Goal: Use online tool/utility: Utilize a website feature to perform a specific function

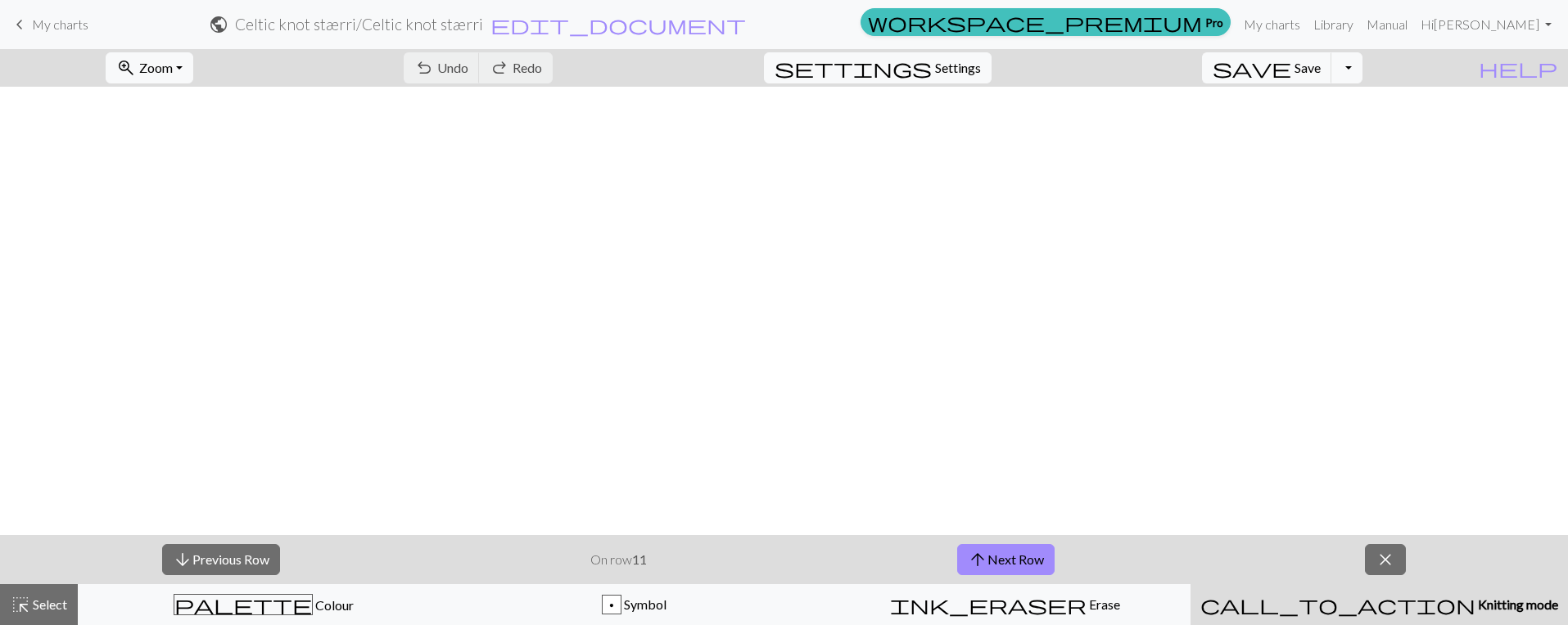
scroll to position [1190, 0]
click at [1002, 555] on button "arrow_upward Next Row" at bounding box center [1006, 559] width 97 height 31
click at [1332, 81] on button "save Save Save" at bounding box center [1266, 68] width 130 height 31
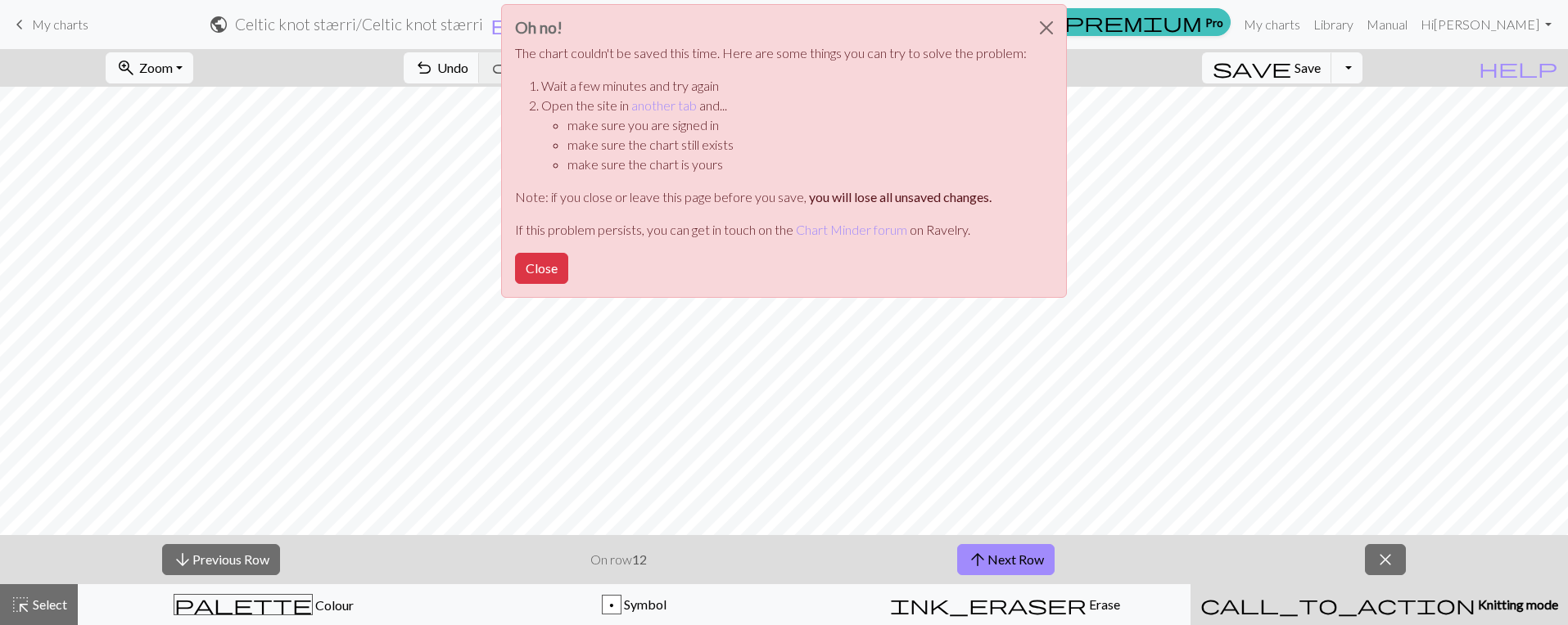
click at [1154, 29] on div "Oh no! The chart couldn't be saved this time. Here are some things you can try …" at bounding box center [784, 155] width 1568 height 311
click at [1032, 29] on button "Close" at bounding box center [1046, 27] width 40 height 46
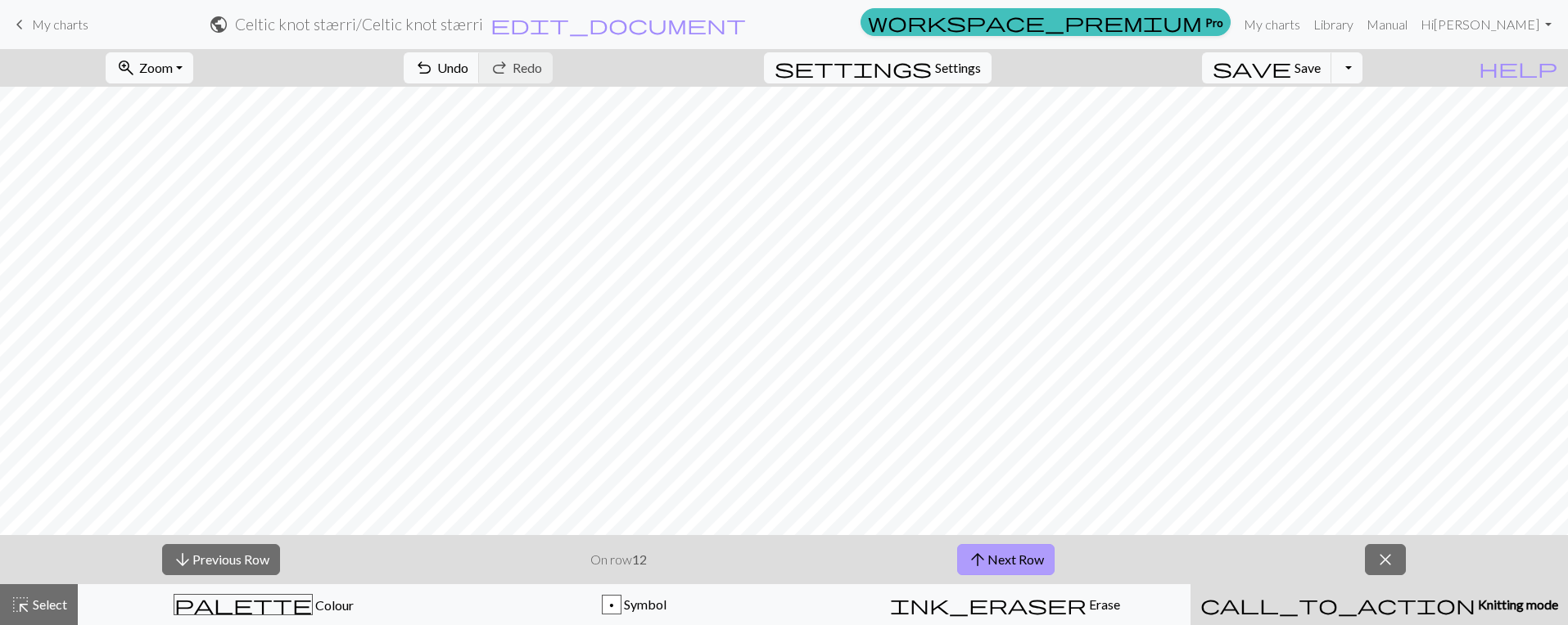
click at [1008, 567] on button "arrow_upward Next Row" at bounding box center [1006, 559] width 97 height 31
click at [1008, 564] on button "arrow_upward Next Row" at bounding box center [1006, 559] width 97 height 31
click at [1046, 561] on button "arrow_upward Next Row" at bounding box center [1006, 559] width 97 height 31
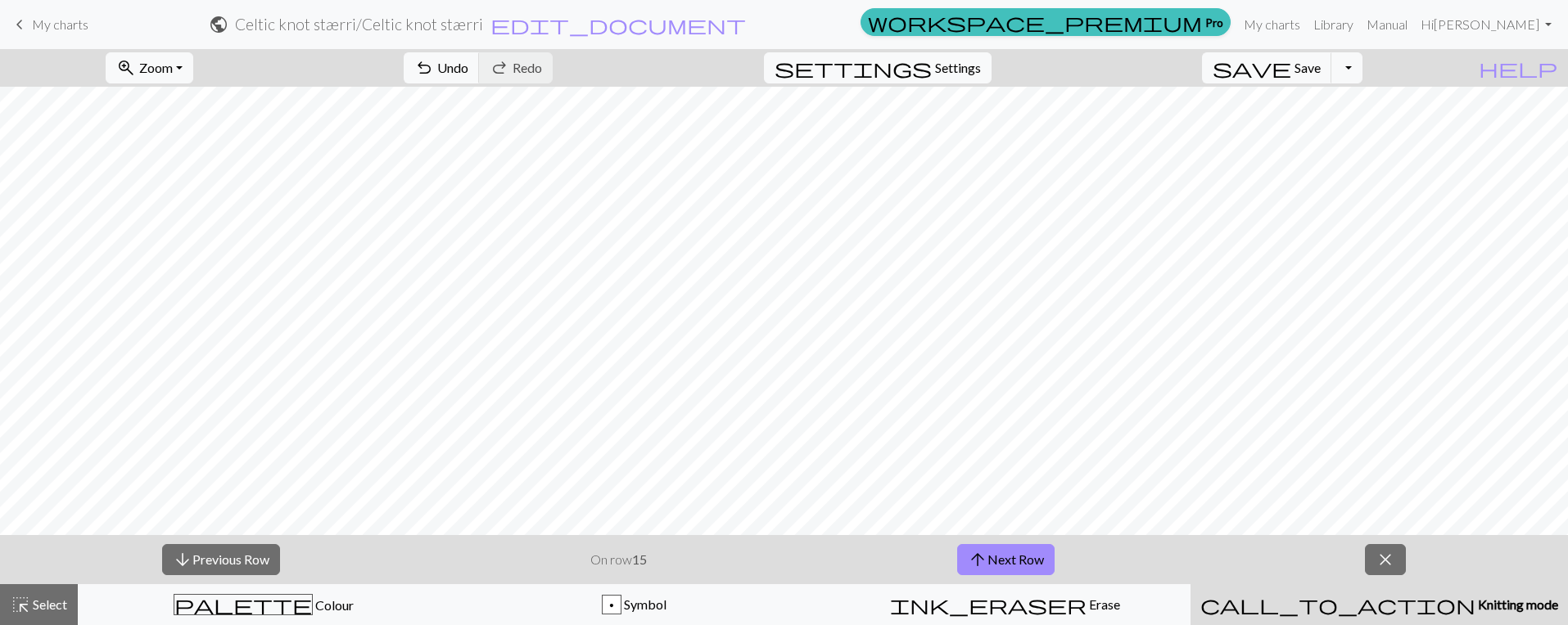
click at [1228, 560] on div "arrow_downward Previous Row On row 15 arrow_upward Next Row close" at bounding box center [784, 559] width 1568 height 49
click at [1380, 551] on span "close" at bounding box center [1385, 560] width 19 height 23
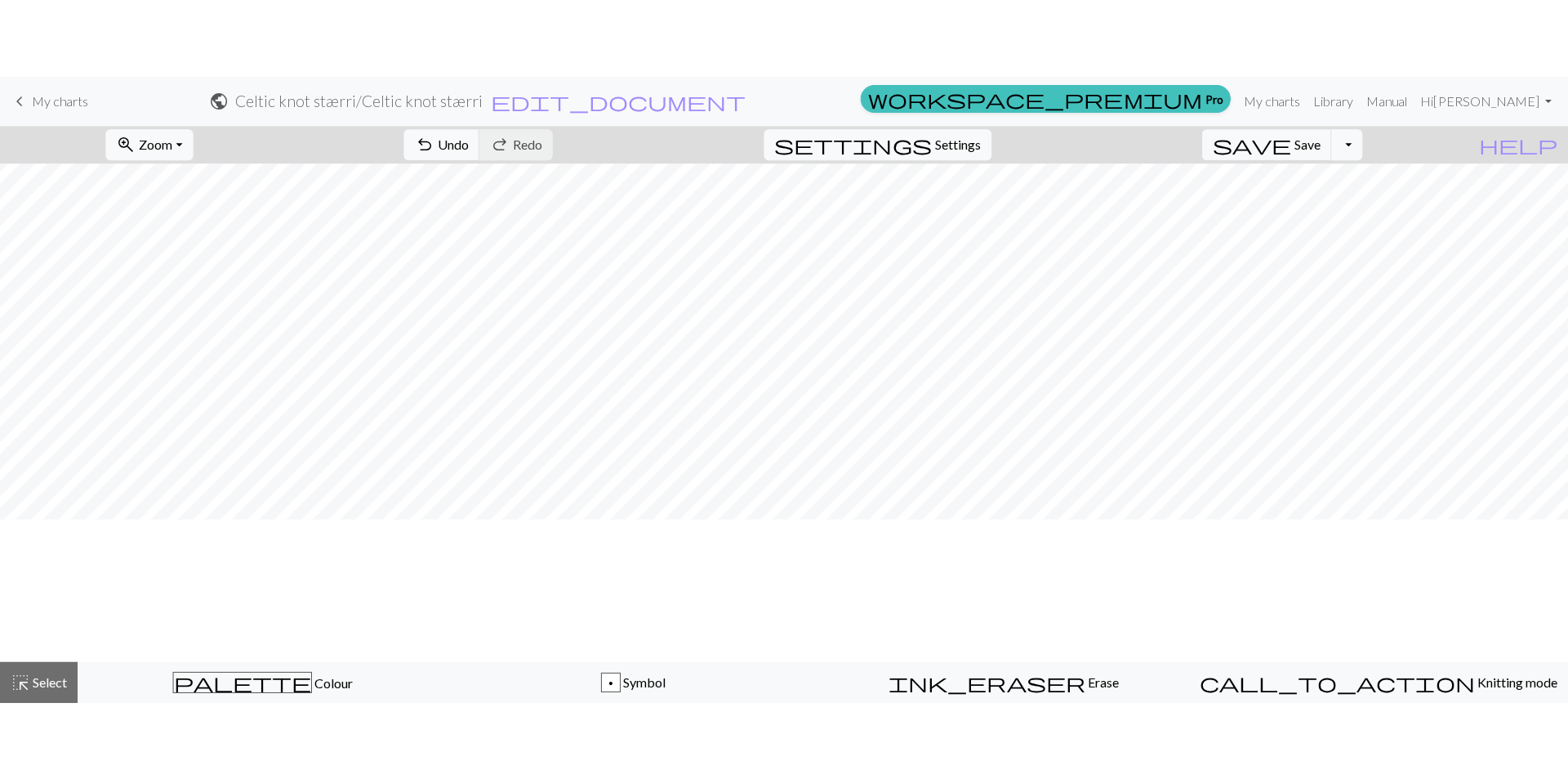
scroll to position [1215, 163]
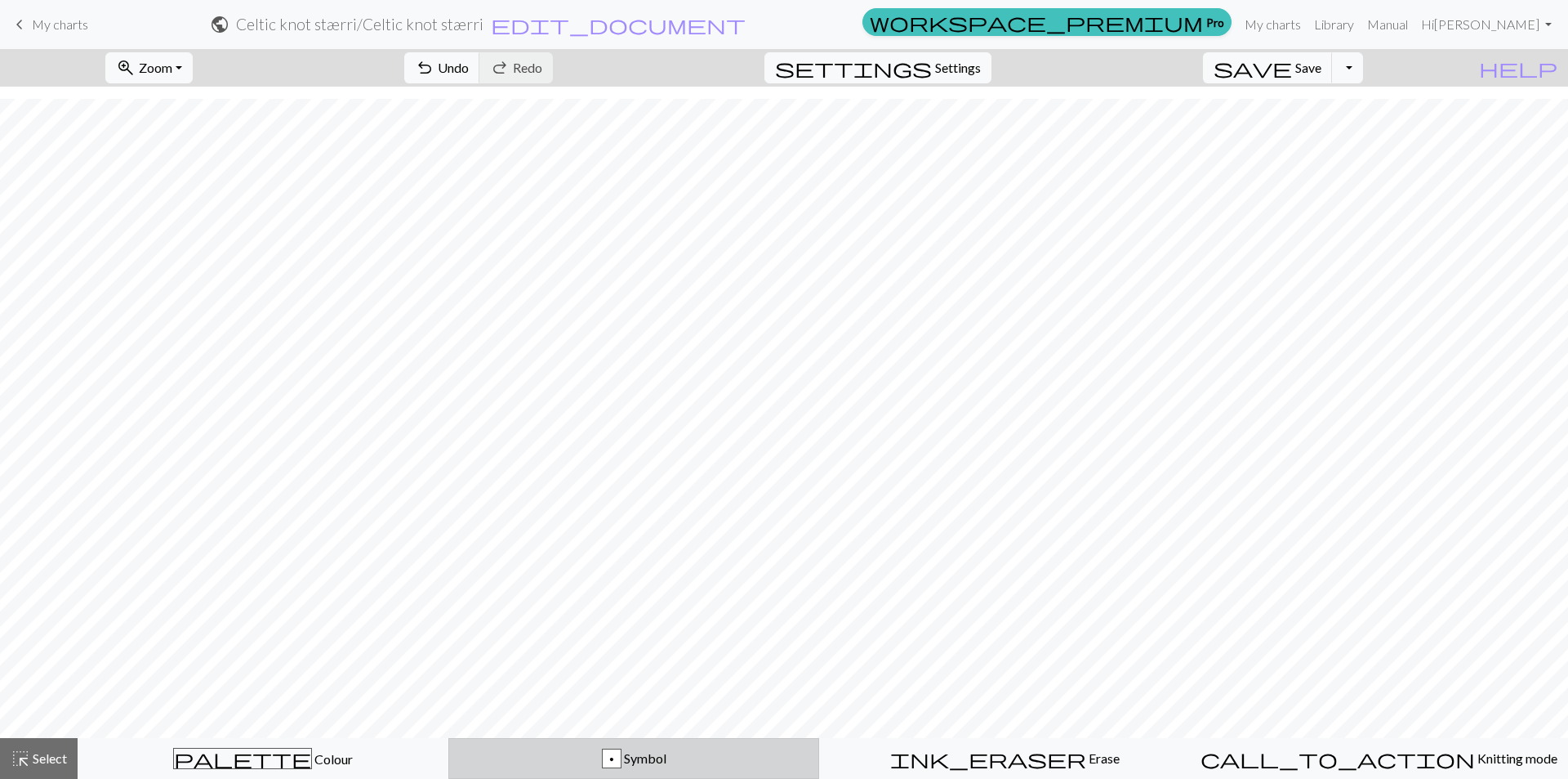
click at [671, 623] on div "p Symbol" at bounding box center [633, 758] width 349 height 19
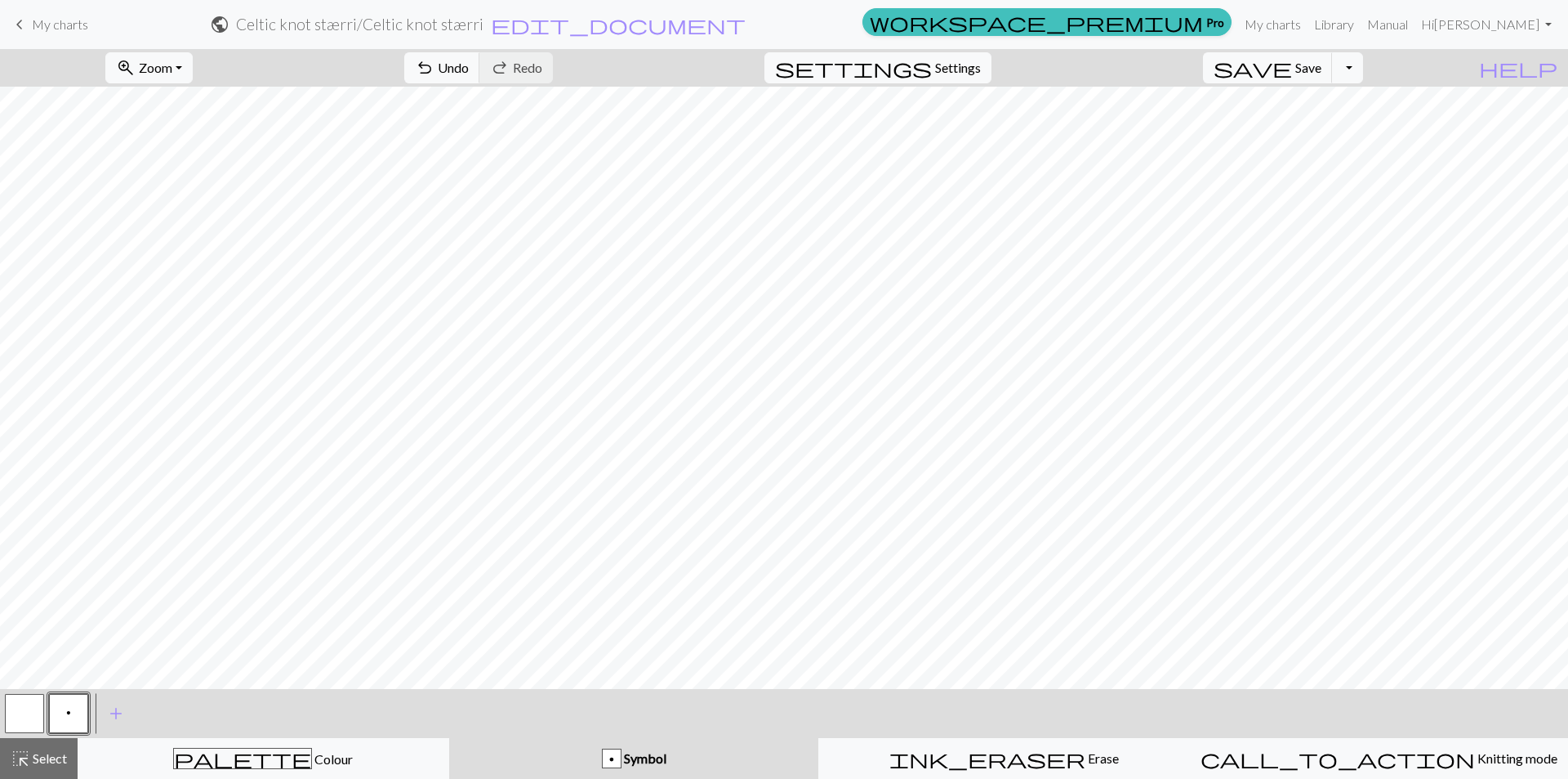
click at [75, 623] on button "p" at bounding box center [69, 713] width 40 height 40
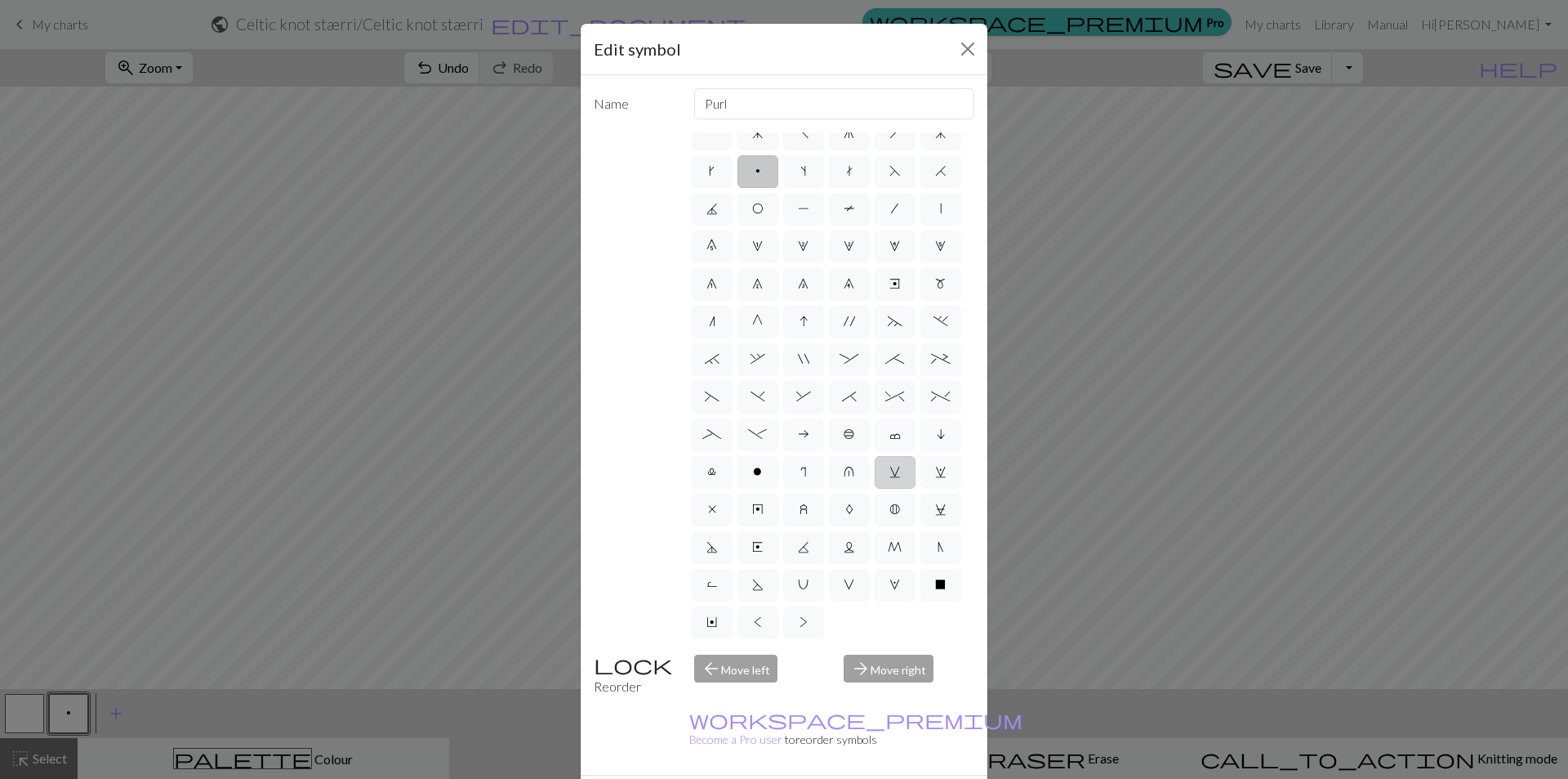
scroll to position [130, 0]
click at [843, 584] on span "V" at bounding box center [848, 584] width 11 height 14
click at [843, 591] on input "V" at bounding box center [848, 596] width 11 height 11
radio input "true"
type input "sl1 purlwise"
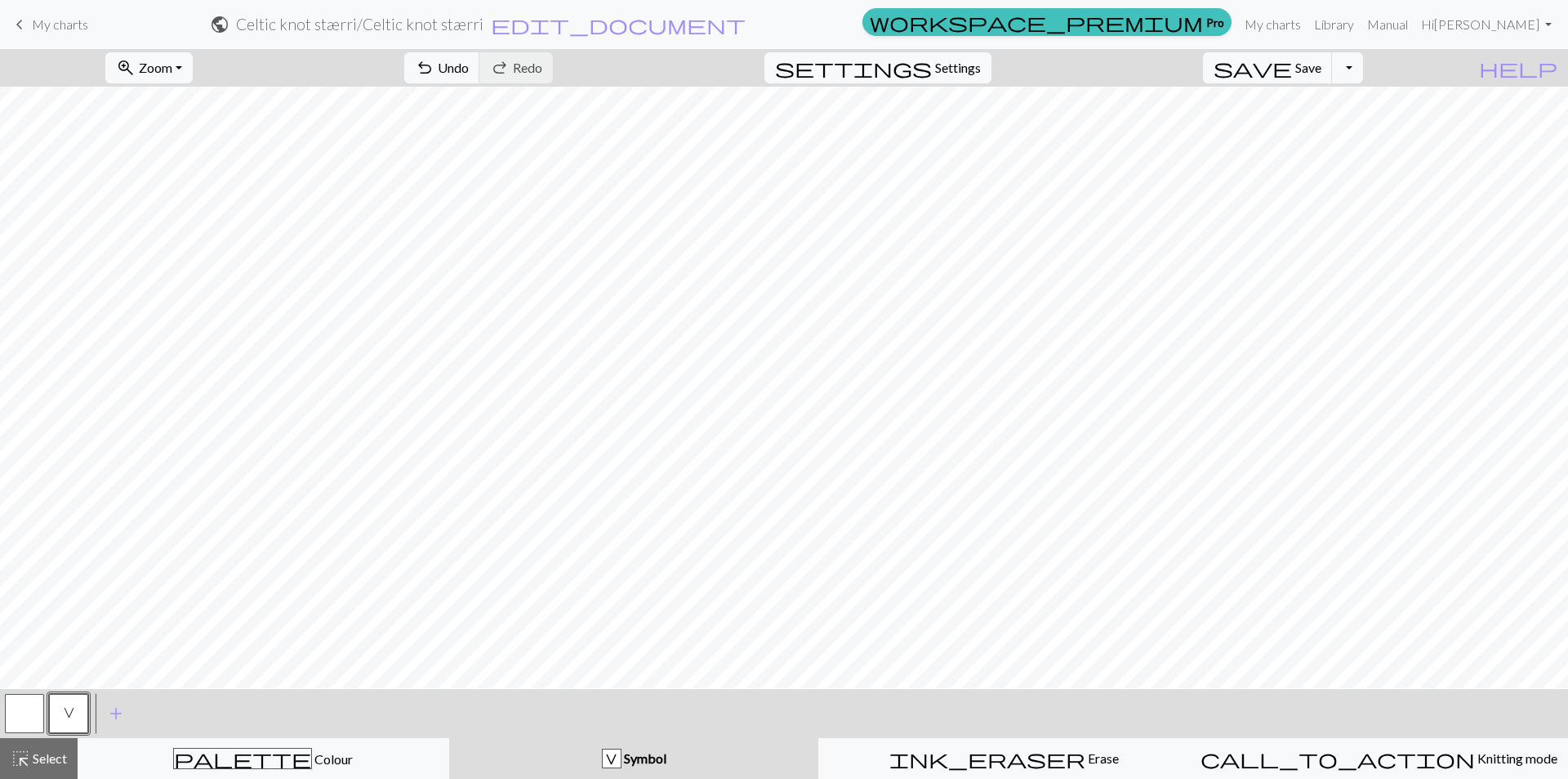
scroll to position [971, 163]
click at [70, 623] on button "V" at bounding box center [69, 713] width 40 height 40
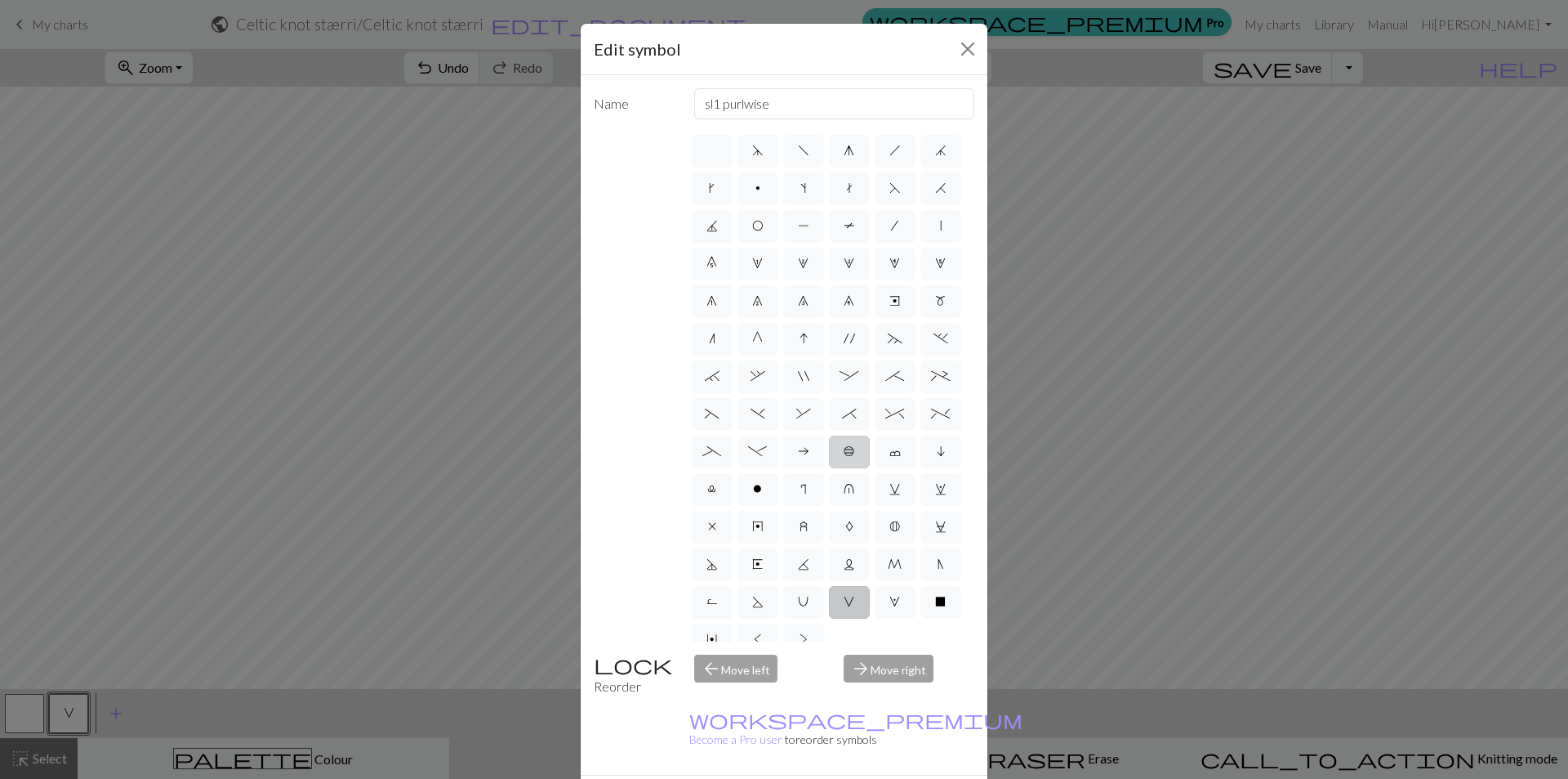
scroll to position [130, 0]
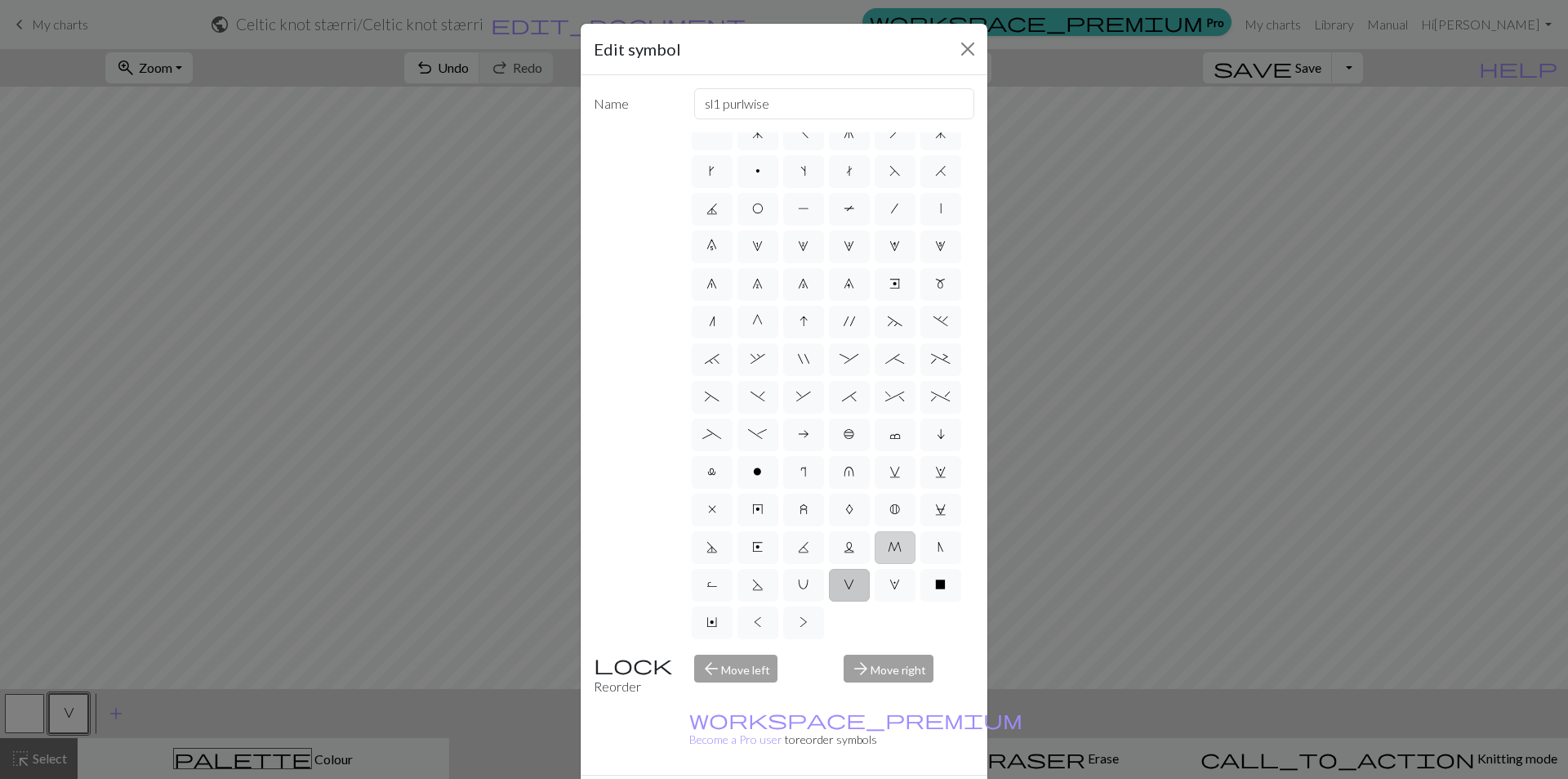
click at [874, 556] on label "M" at bounding box center [895, 548] width 41 height 33
click at [888, 556] on input "M" at bounding box center [893, 558] width 11 height 11
radio input "true"
type input "m1"
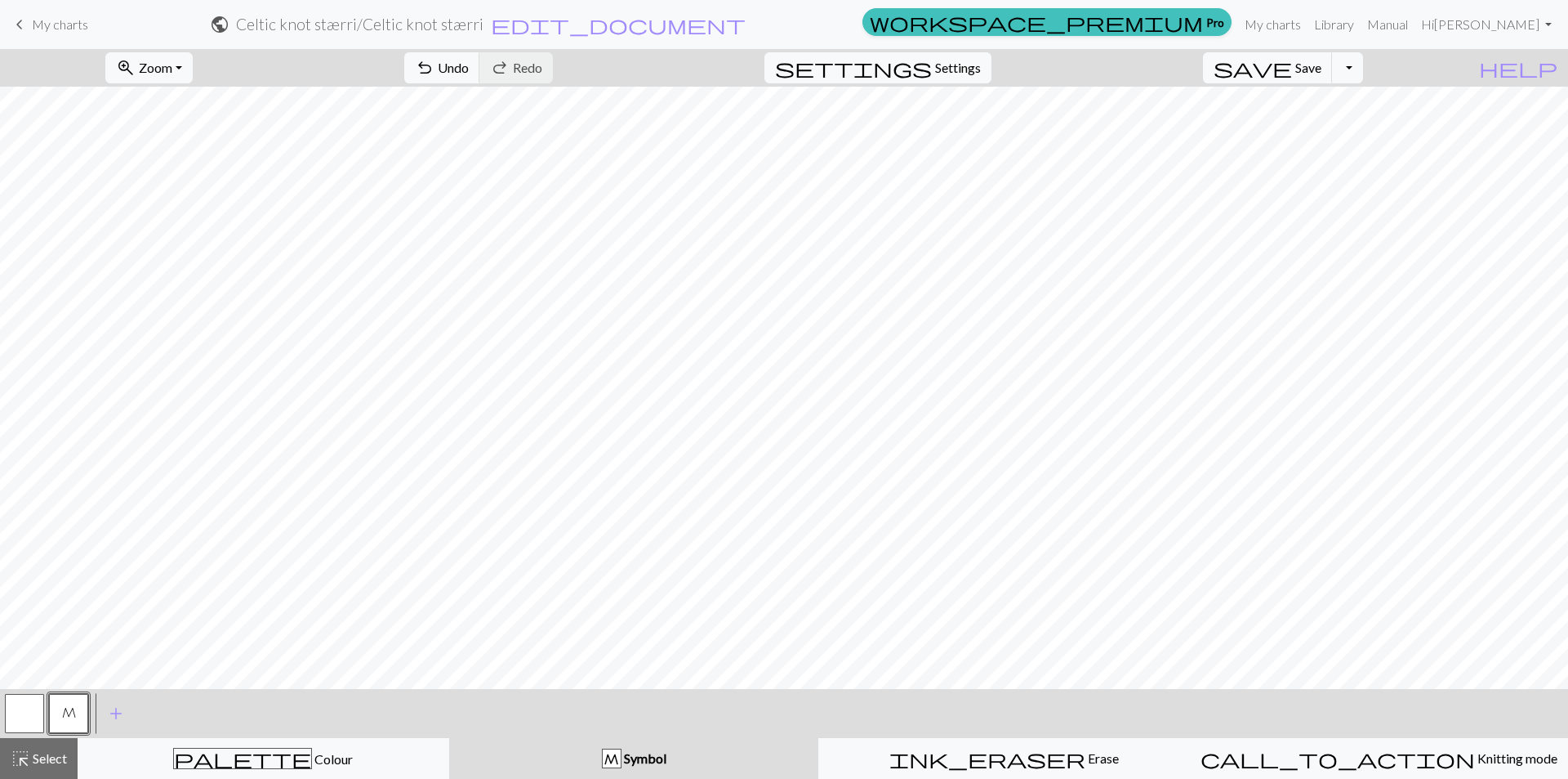
click at [76, 623] on button "M" at bounding box center [69, 713] width 40 height 40
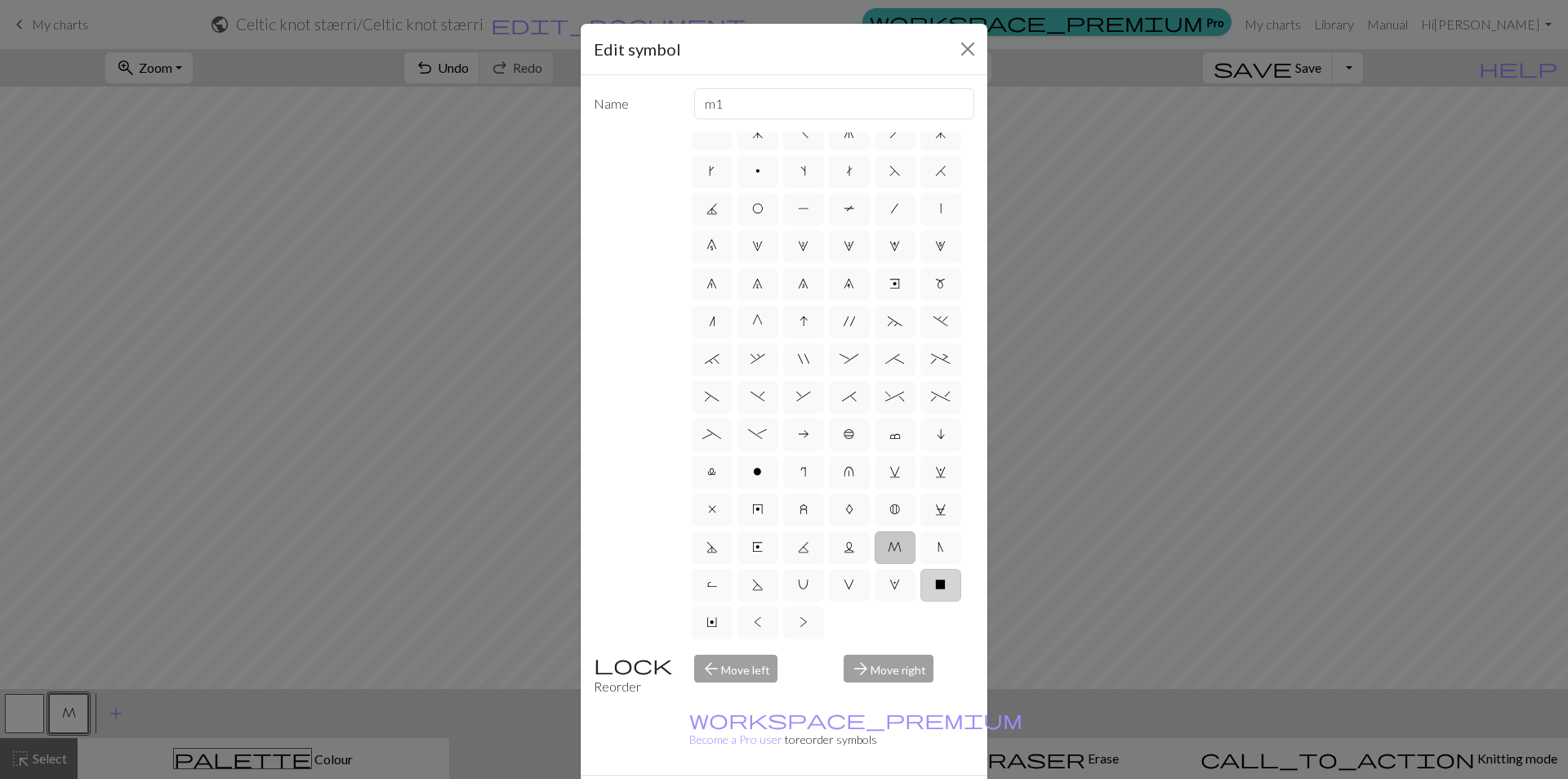
click at [935, 586] on span "X" at bounding box center [940, 584] width 11 height 14
click at [935, 591] on input "X" at bounding box center [940, 596] width 11 height 11
radio input "true"
type input "no stitch"
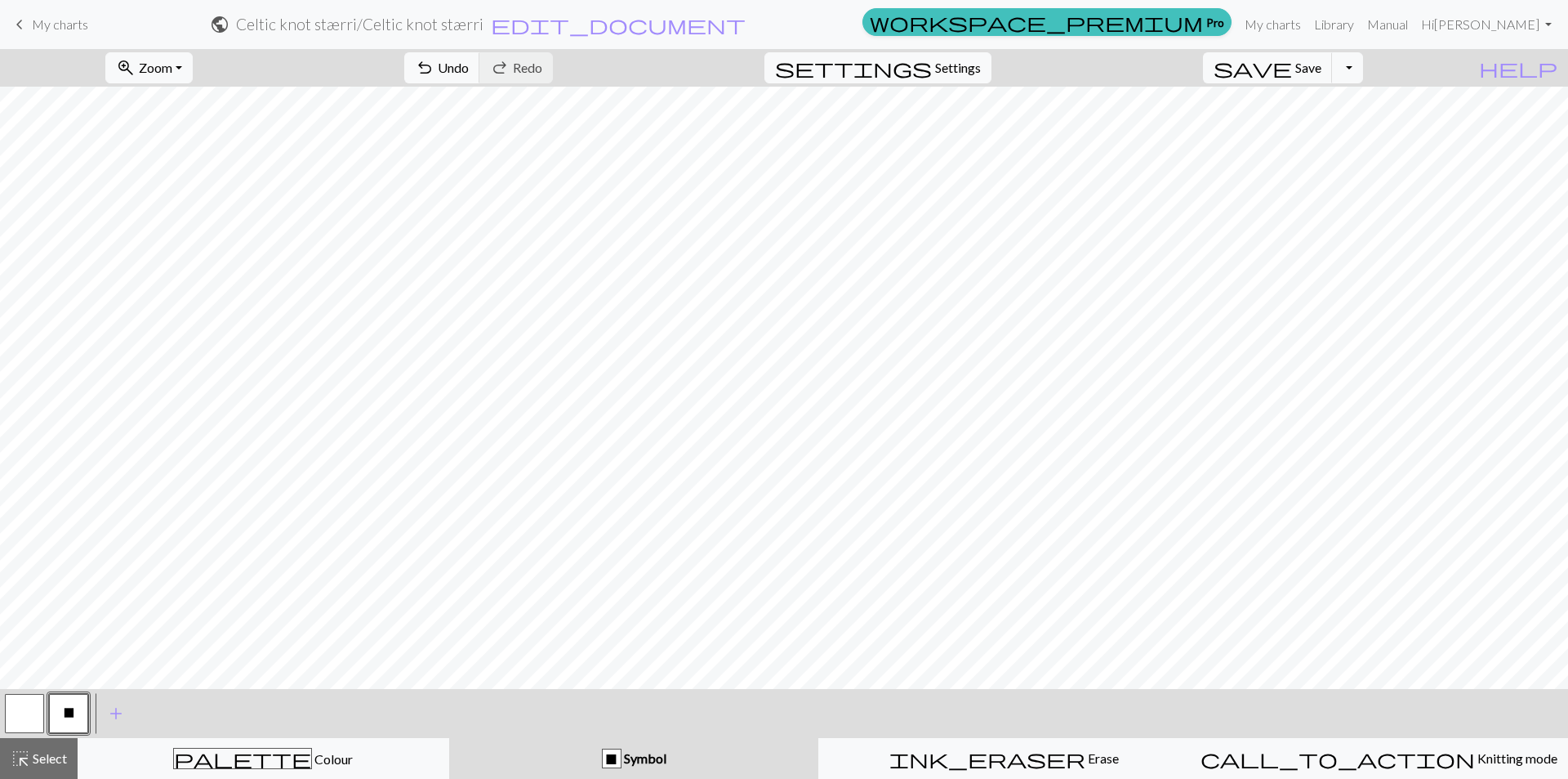
click at [21, 623] on button "button" at bounding box center [24, 713] width 40 height 40
click at [84, 623] on button "X" at bounding box center [69, 713] width 40 height 40
click at [28, 623] on button "button" at bounding box center [24, 713] width 40 height 40
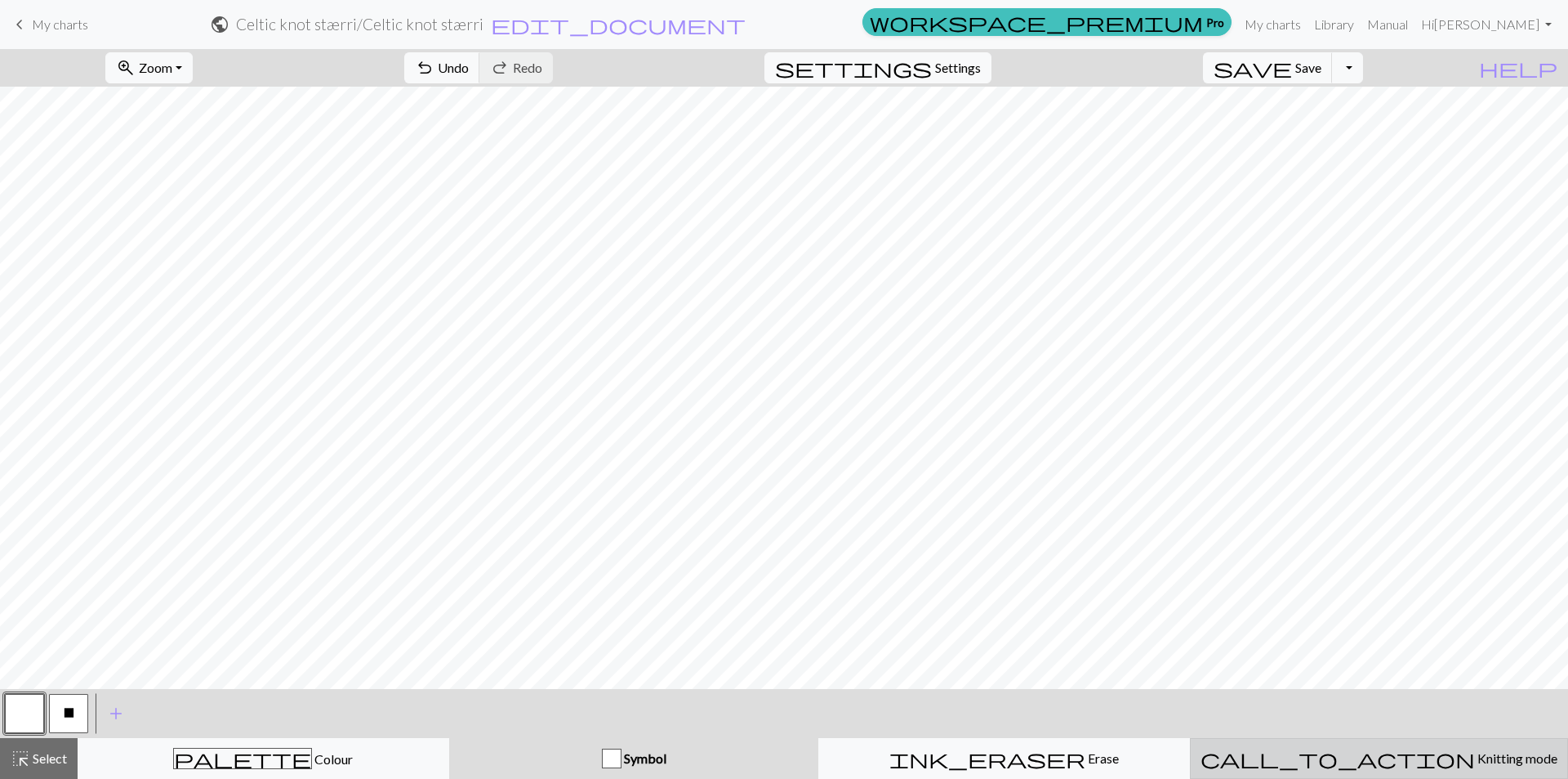
click at [1475, 623] on span "Knitting mode" at bounding box center [1516, 758] width 82 height 15
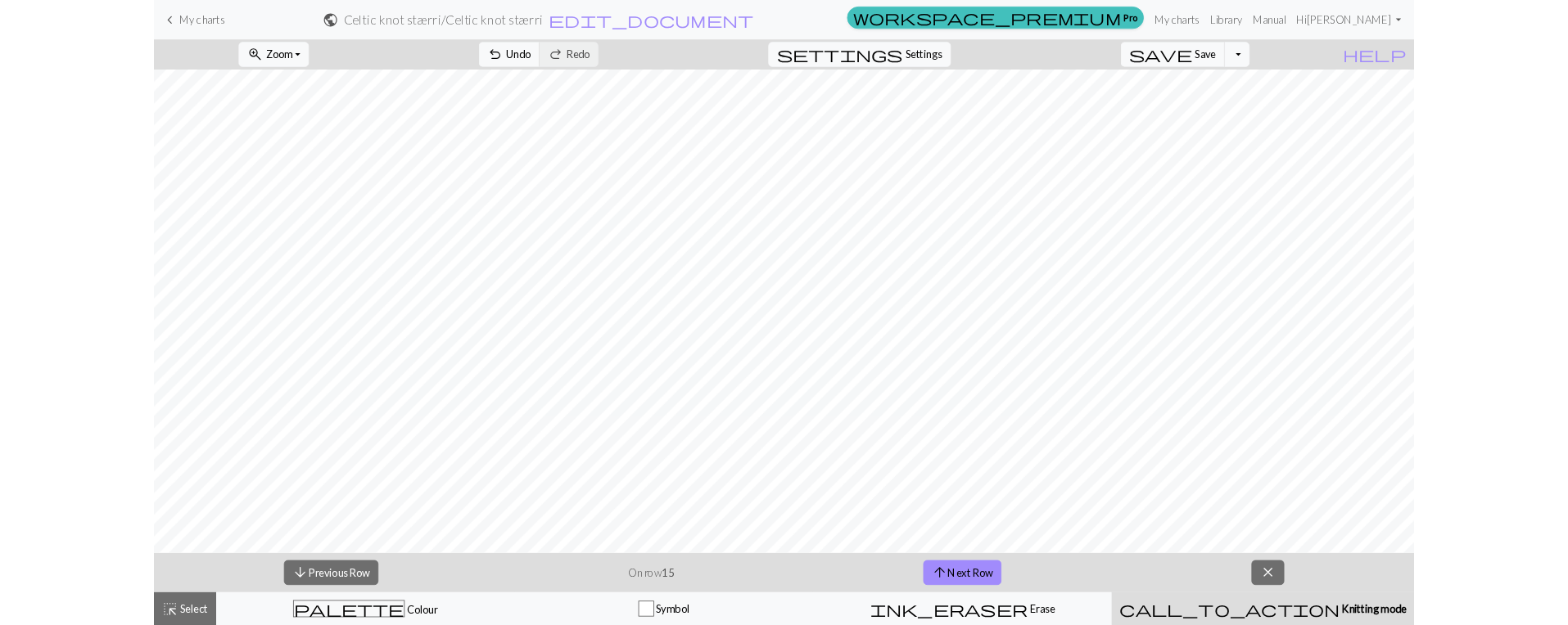
scroll to position [972, 164]
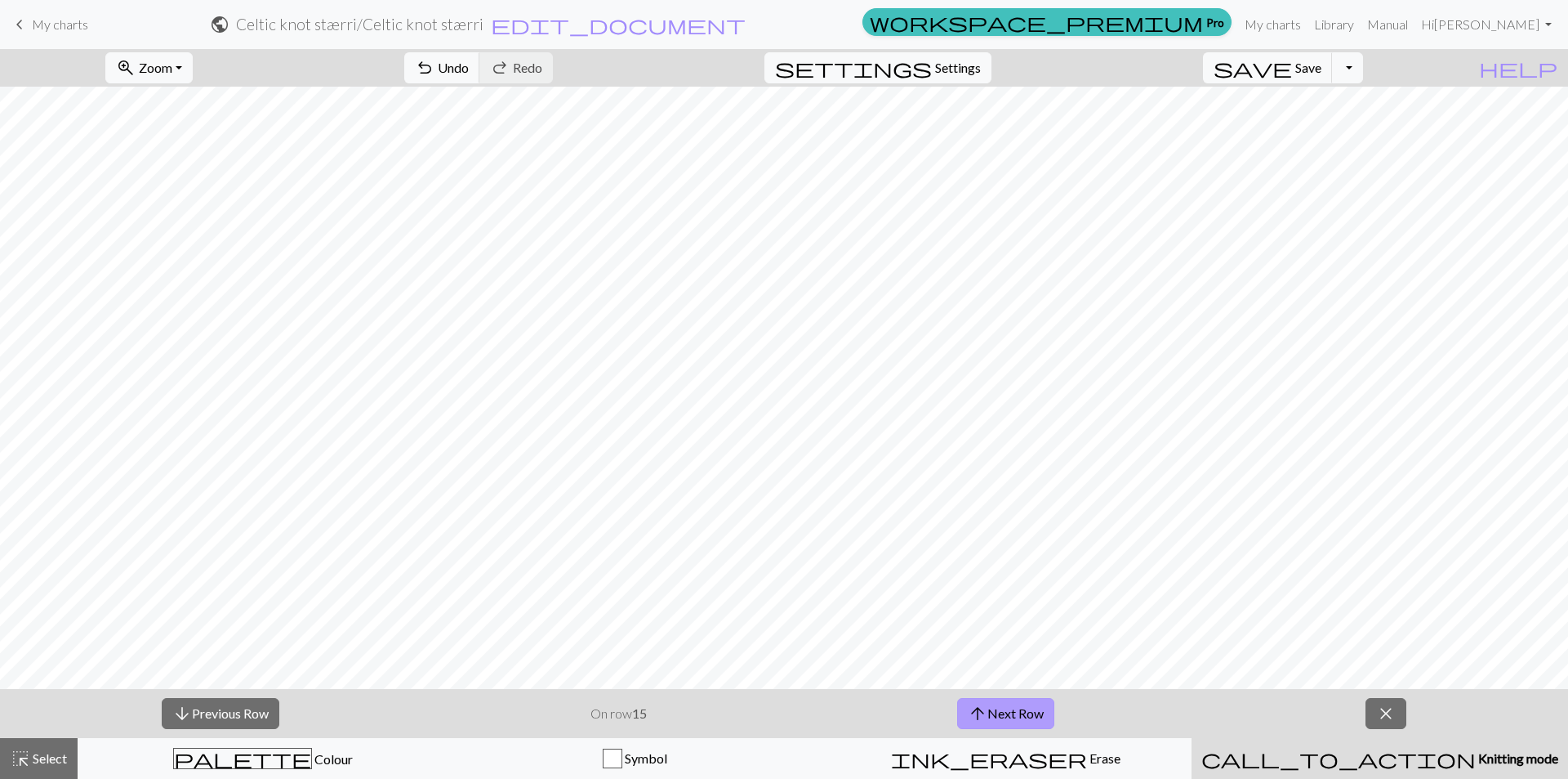
click at [1032, 623] on button "arrow_upward Next Row" at bounding box center [1005, 713] width 97 height 31
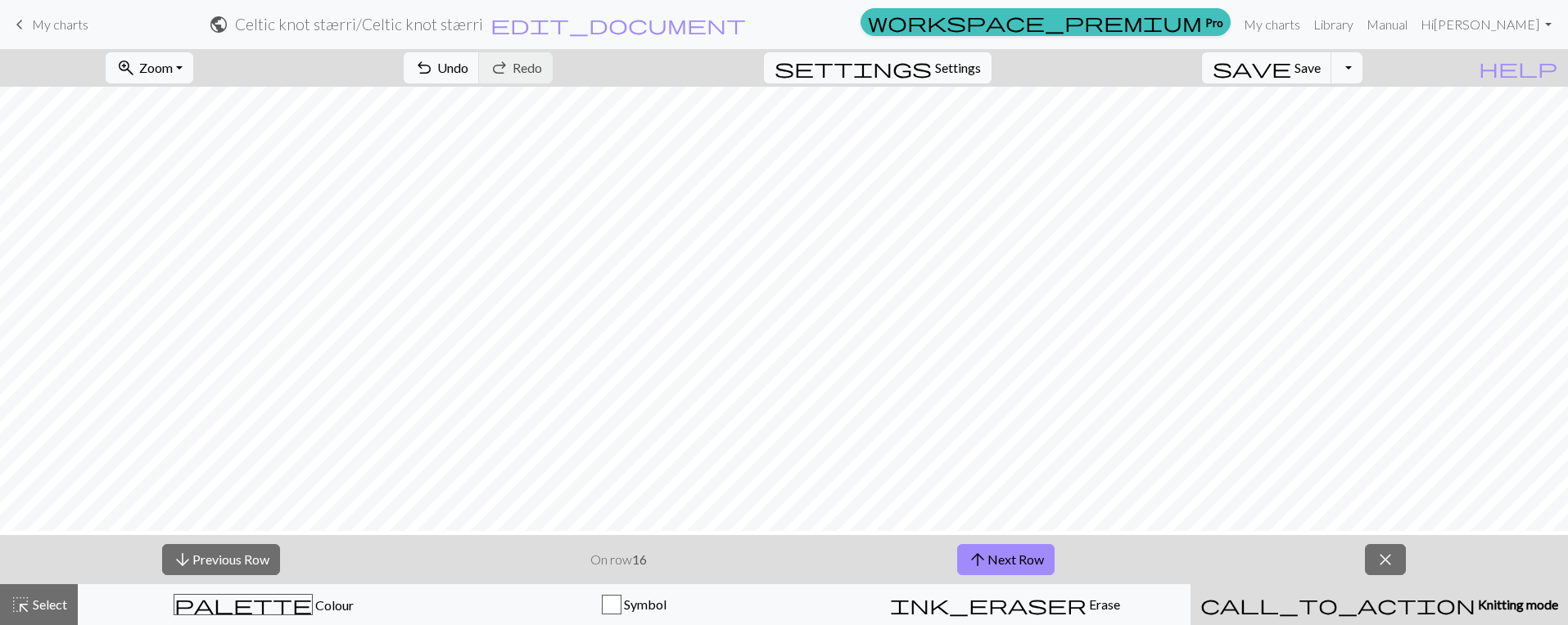
scroll to position [1037, 164]
click at [1030, 562] on button "arrow_upward Next Row" at bounding box center [1006, 559] width 97 height 31
click at [1001, 561] on button "arrow_upward Next Row" at bounding box center [1006, 559] width 97 height 31
click at [1001, 560] on button "arrow_upward Next Row" at bounding box center [1006, 559] width 97 height 31
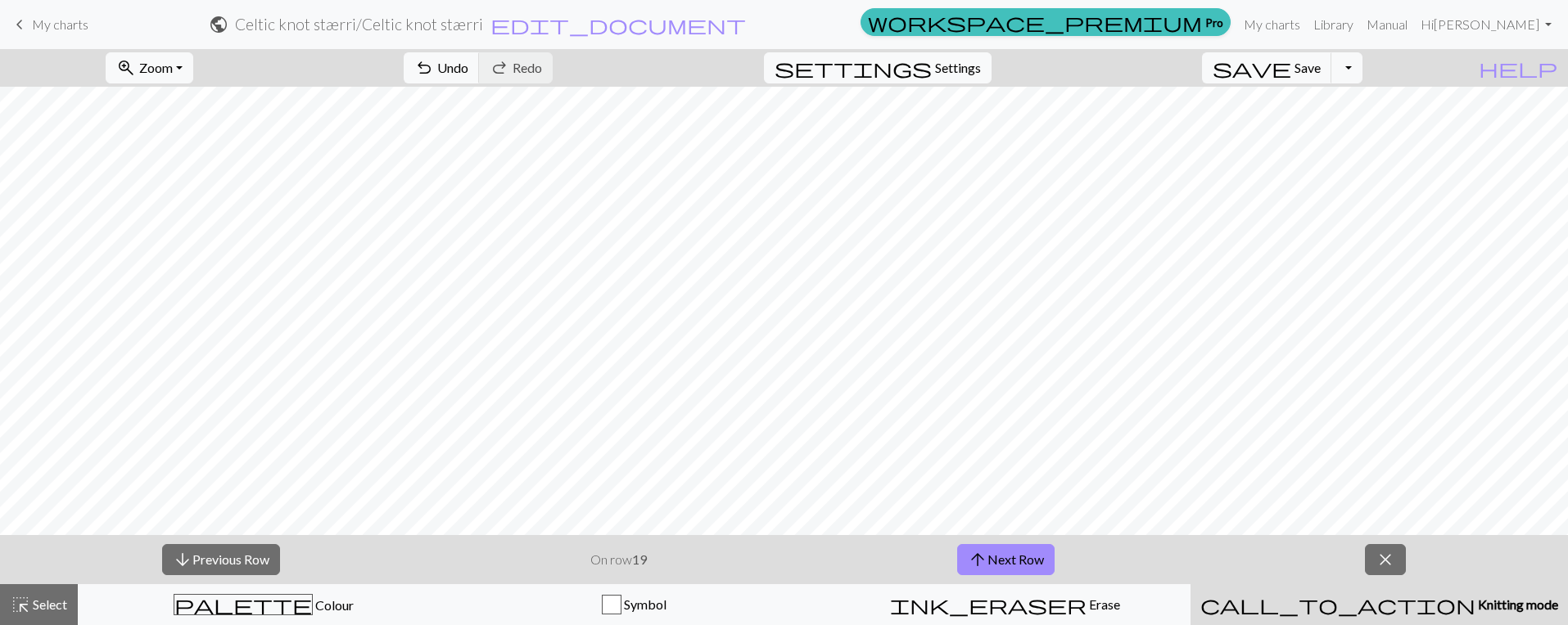
scroll to position [967, 18]
